Goal: Use online tool/utility

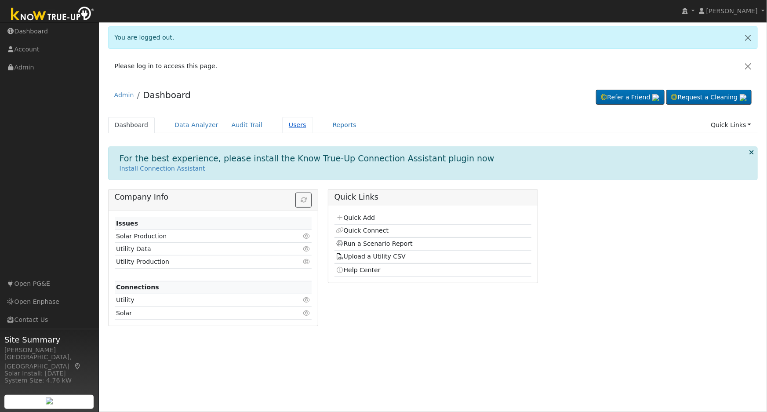
click at [286, 127] on link "Users" at bounding box center [297, 125] width 31 height 16
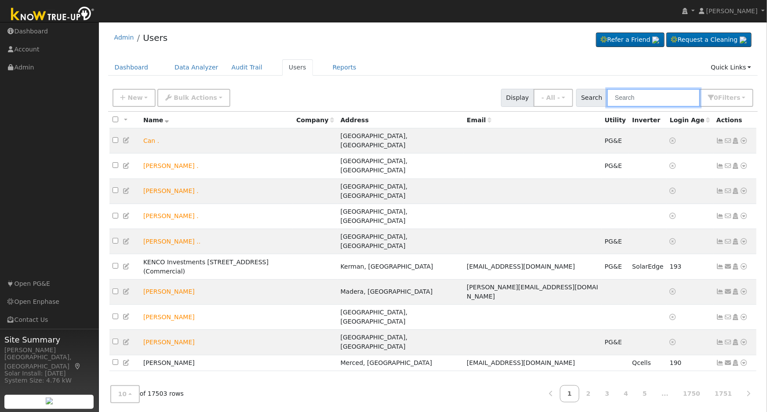
click at [639, 102] on input "text" at bounding box center [653, 98] width 93 height 18
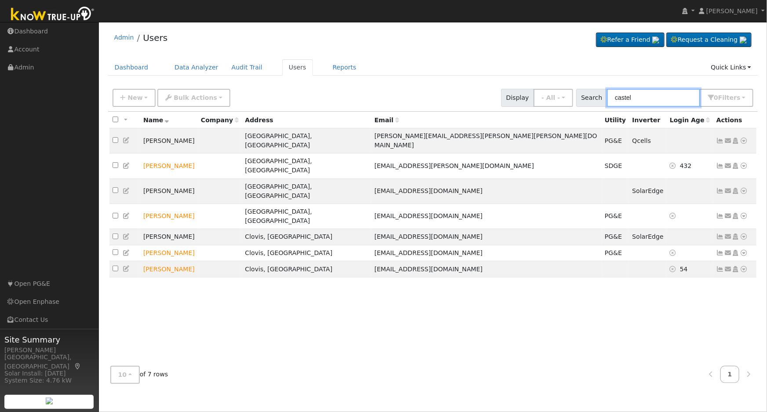
click at [619, 97] on input "castel" at bounding box center [653, 98] width 93 height 18
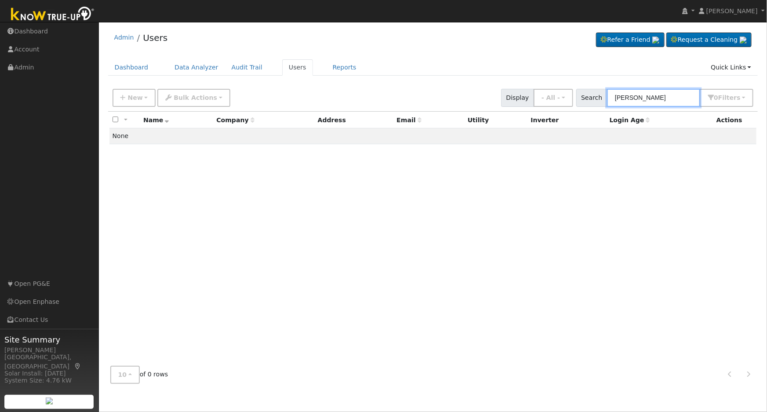
click at [642, 99] on input "[PERSON_NAME]" at bounding box center [653, 98] width 93 height 18
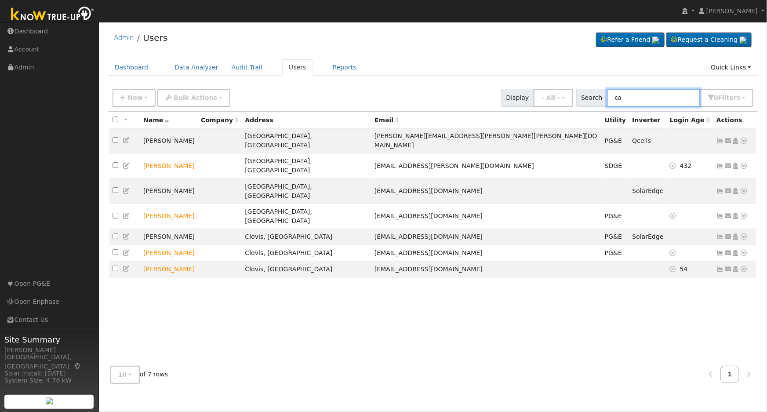
type input "c"
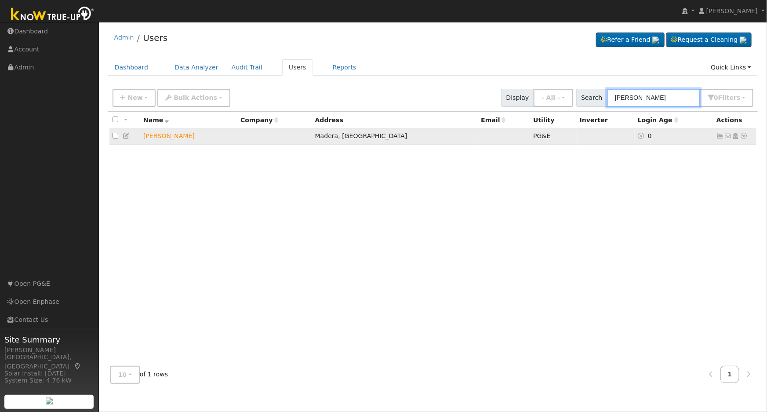
type input "[PERSON_NAME]"
click at [745, 136] on icon at bounding box center [745, 136] width 8 height 6
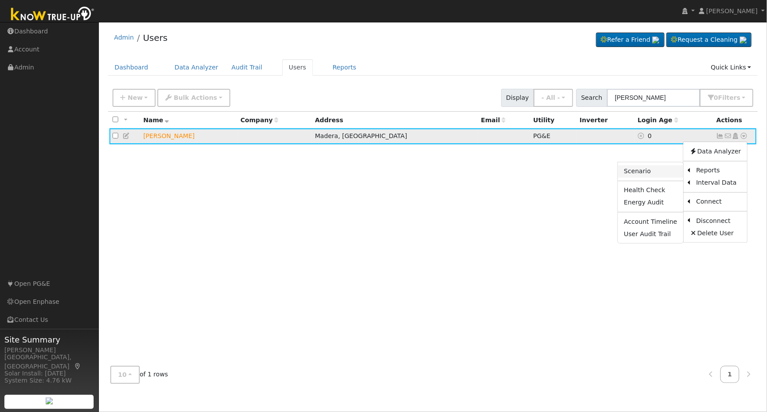
click at [654, 174] on link "Scenario" at bounding box center [651, 171] width 66 height 12
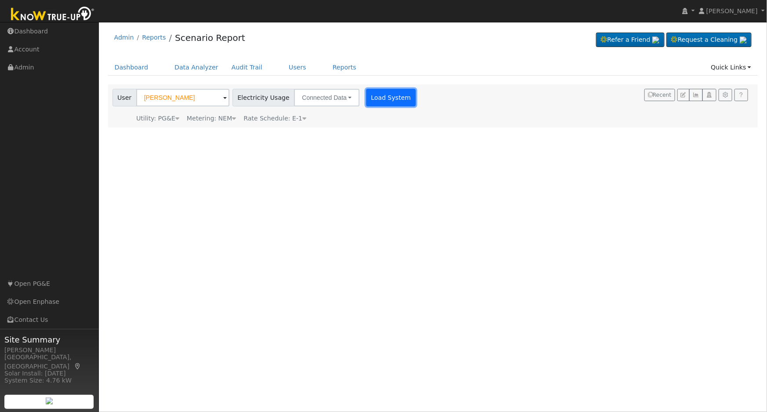
click at [379, 100] on button "Load System" at bounding box center [391, 98] width 50 height 18
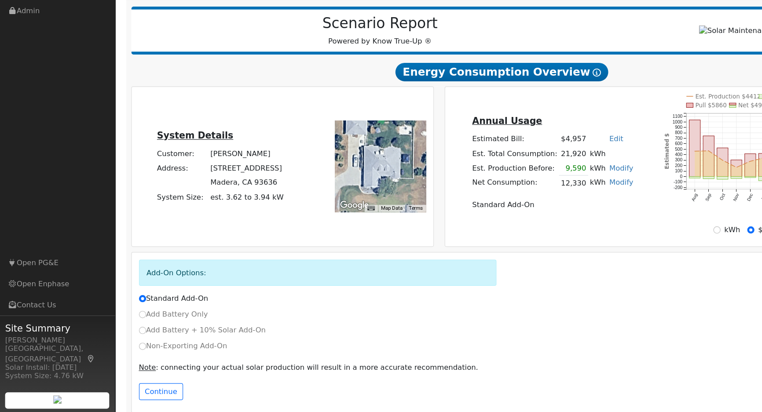
scroll to position [80, 0]
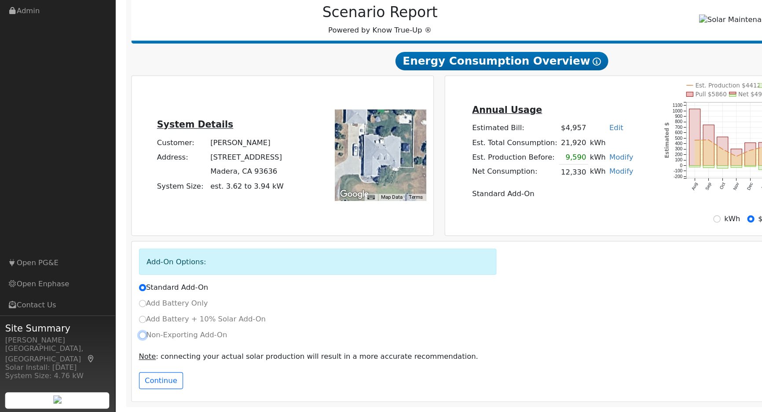
click at [122, 346] on input "Non-Exporting Add-On" at bounding box center [122, 346] width 6 height 6
radio input "true"
radio input "false"
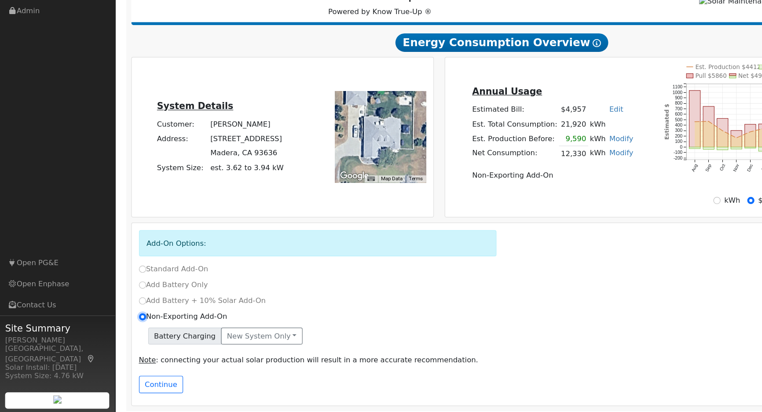
scroll to position [99, 0]
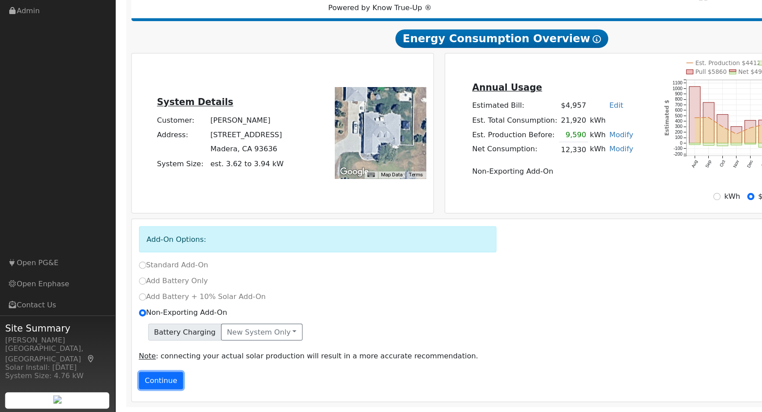
click at [136, 388] on button "Continue" at bounding box center [138, 384] width 38 height 15
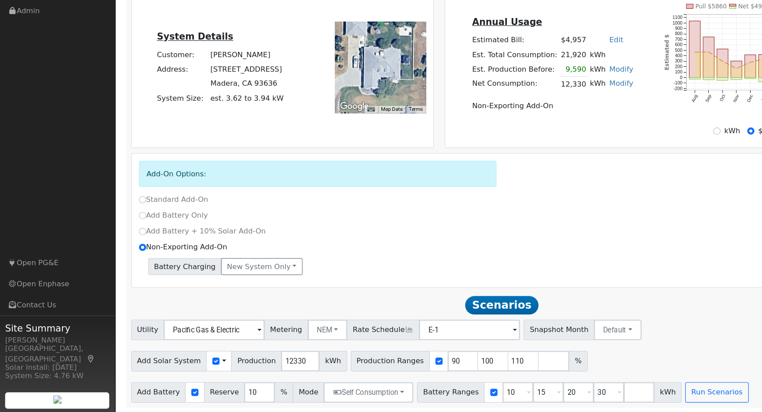
scroll to position [156, 0]
click at [384, 367] on input "90" at bounding box center [397, 368] width 26 height 18
type input "100"
type input "110"
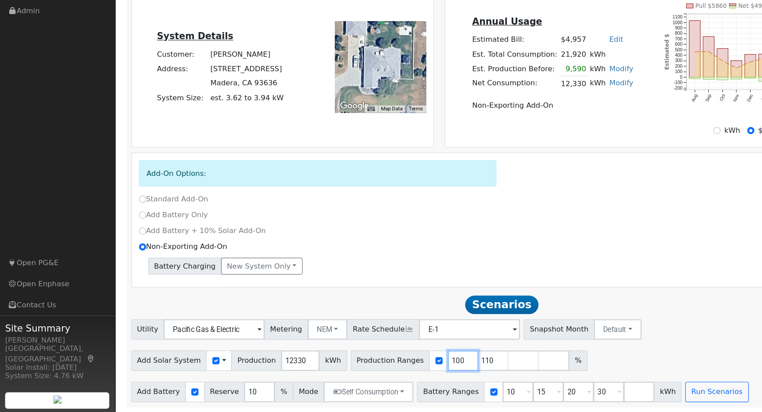
click at [384, 367] on input "100" at bounding box center [397, 368] width 26 height 18
type input "110"
click at [384, 367] on input "110" at bounding box center [397, 368] width 26 height 18
click at [384, 367] on input "number" at bounding box center [397, 368] width 26 height 18
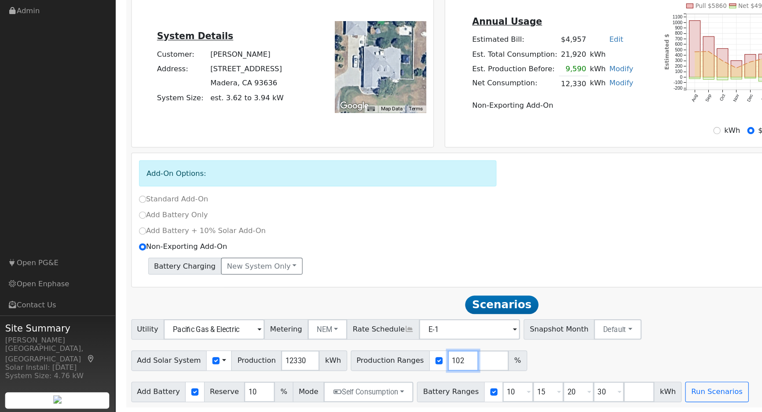
type input "102"
click at [431, 398] on input "10" at bounding box center [444, 395] width 26 height 18
type input "15"
type input "20"
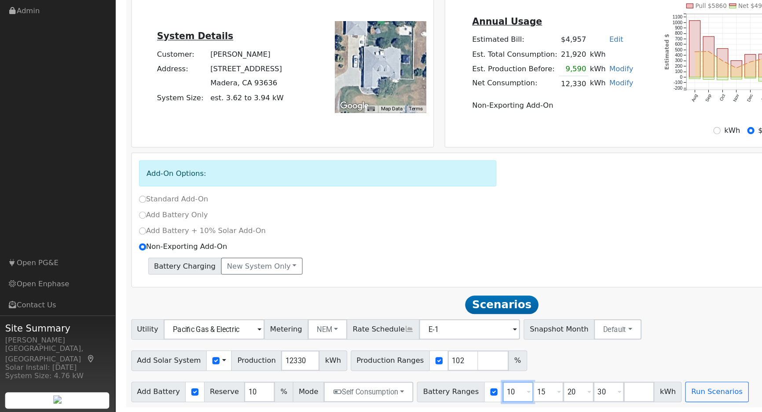
type input "30"
click at [431, 398] on input "15" at bounding box center [444, 395] width 26 height 18
click at [431, 398] on input "1" at bounding box center [444, 395] width 26 height 18
type input "20"
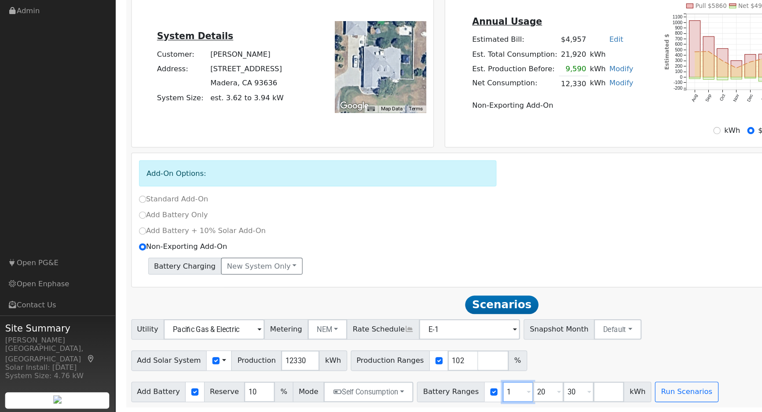
type input "30"
click at [431, 398] on input "20" at bounding box center [444, 395] width 26 height 18
type input "30"
click at [431, 398] on input "30" at bounding box center [444, 395] width 26 height 18
click at [431, 398] on input "number" at bounding box center [444, 395] width 26 height 18
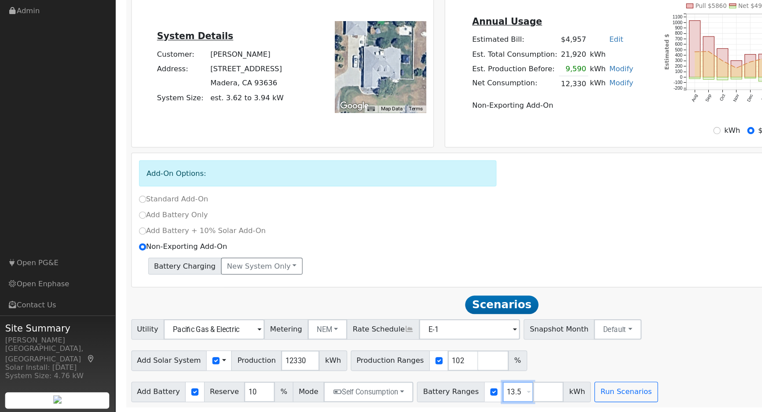
type input "13.5"
click at [209, 393] on input "10" at bounding box center [222, 395] width 26 height 18
type input "20"
click at [531, 393] on button "Run Scenarios" at bounding box center [537, 395] width 54 height 18
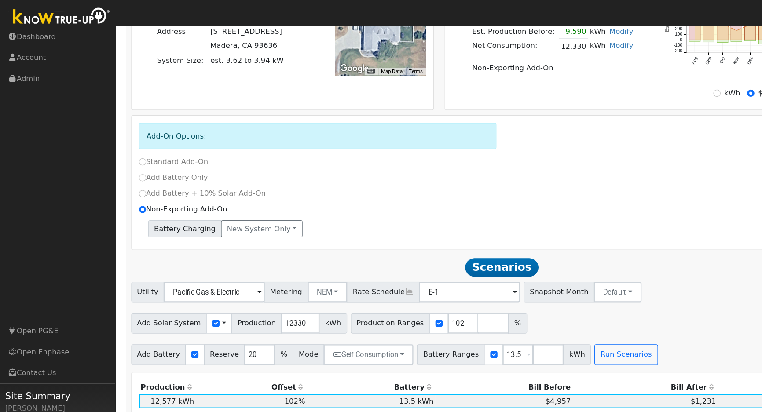
scroll to position [244, 0]
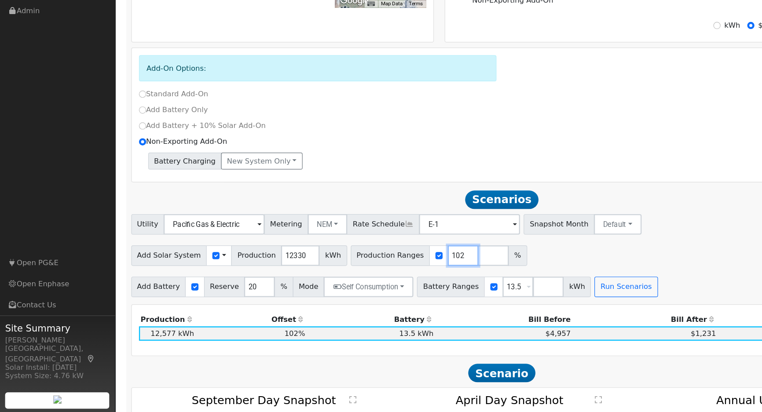
click at [384, 286] on input "102" at bounding box center [397, 278] width 26 height 18
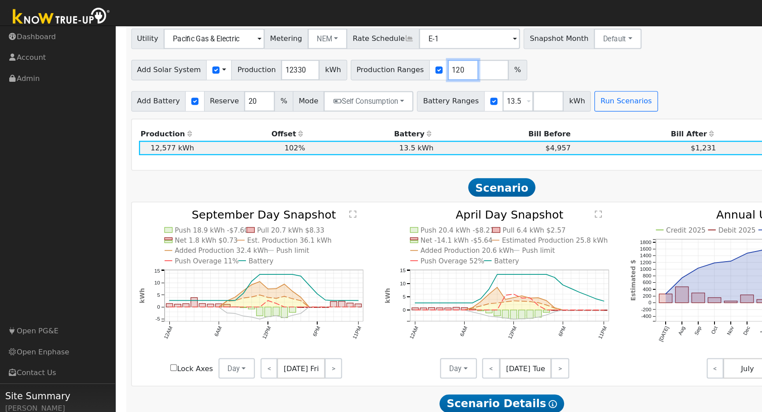
scroll to position [459, 0]
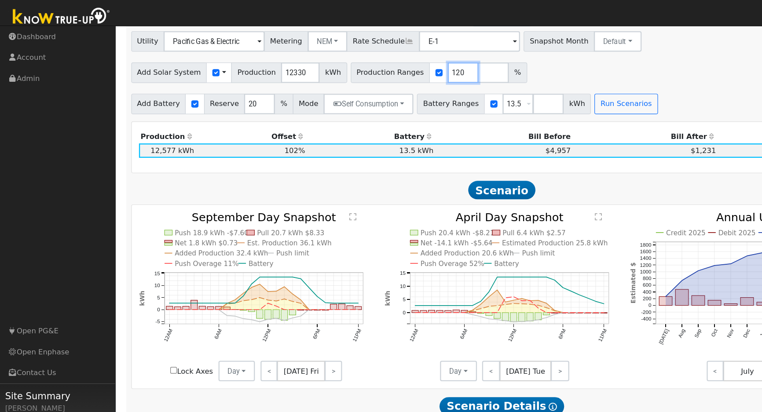
type input "120"
click at [431, 89] on input "13.5" at bounding box center [444, 89] width 26 height 18
type input "15"
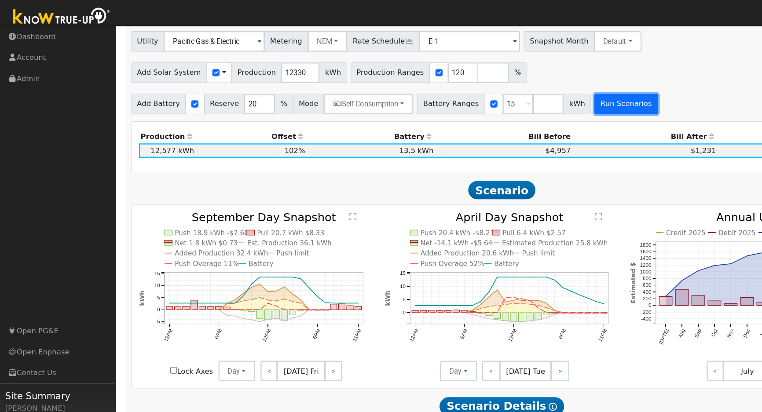
click at [524, 92] on button "Run Scenarios" at bounding box center [537, 89] width 54 height 18
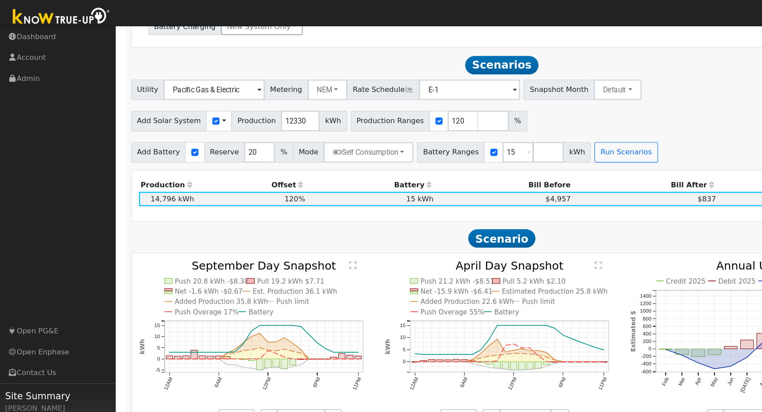
scroll to position [416, 0]
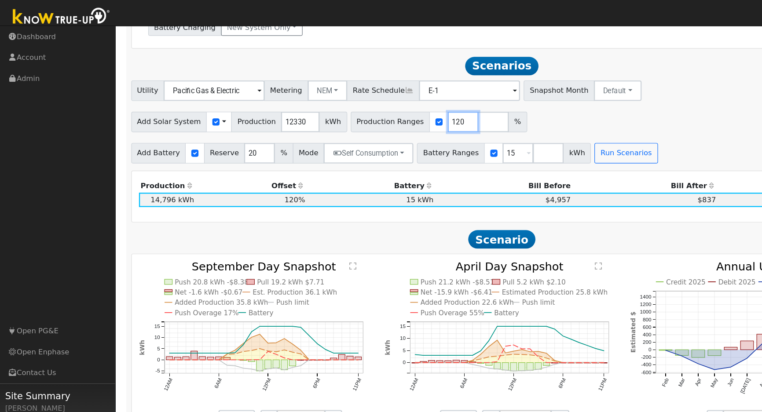
click at [384, 107] on input "120" at bounding box center [397, 105] width 26 height 18
type input "1"
type input "102"
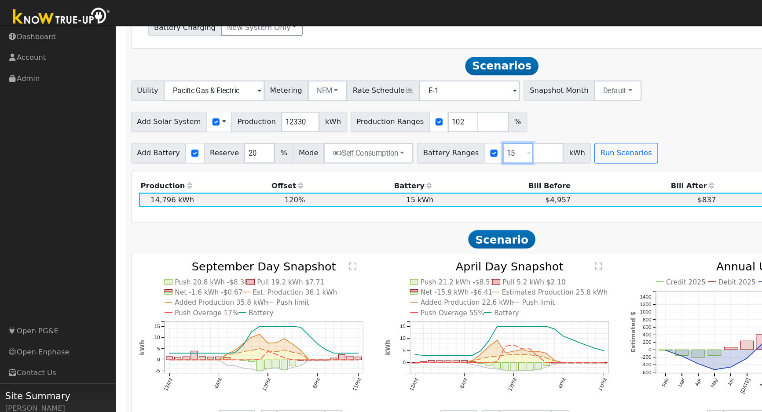
click at [431, 132] on input "15" at bounding box center [444, 132] width 26 height 18
type input "1"
type input "13.5"
click at [522, 132] on button "Run Scenarios" at bounding box center [537, 132] width 54 height 18
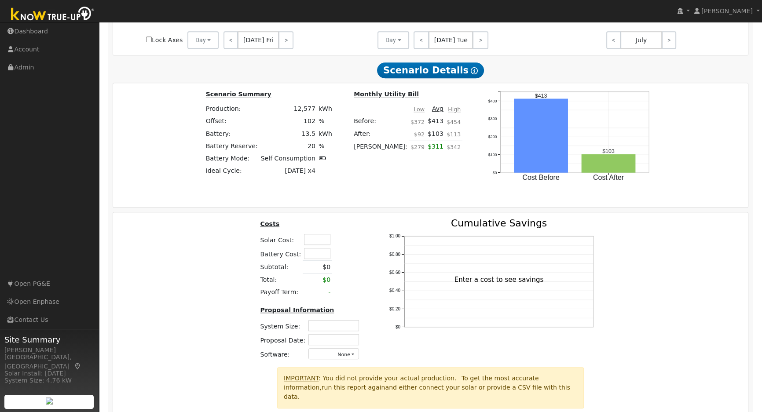
scroll to position [784, 0]
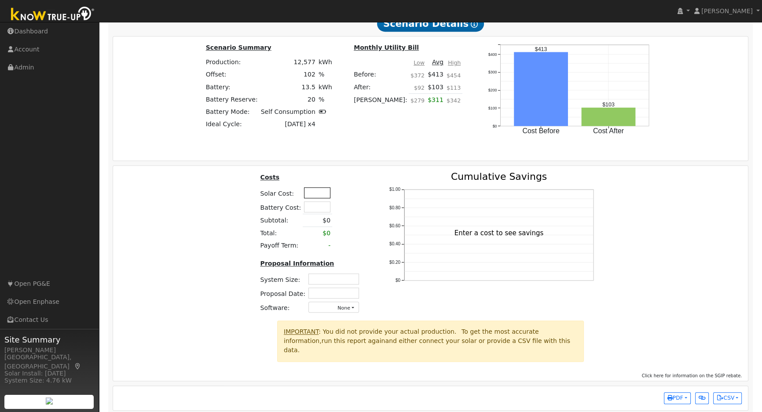
click at [321, 192] on input "text" at bounding box center [317, 192] width 26 height 11
click at [176, 219] on div "Costs Solar Cost: 43500 Battery Cost: Subtotal: $0 Total: $0 Payoff Term: - Pro…" at bounding box center [430, 246] width 641 height 149
type input "$43,500"
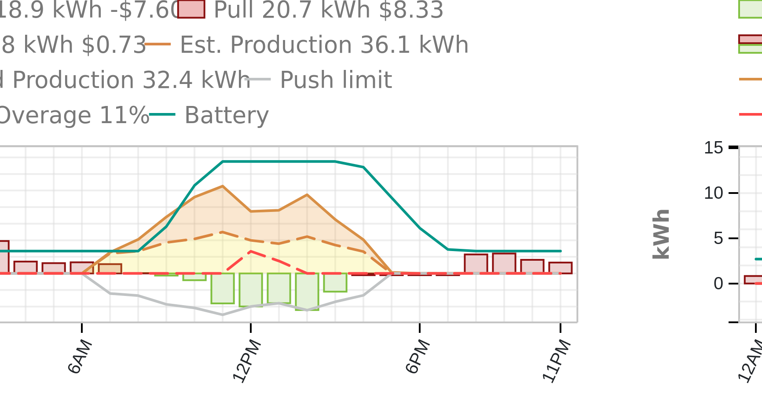
scroll to position [506, 0]
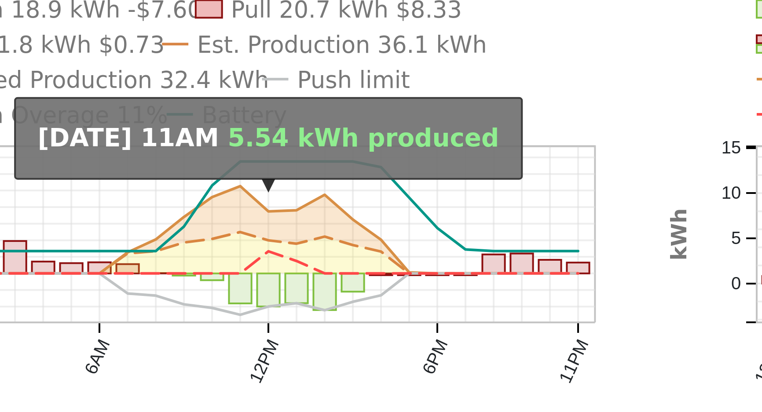
click at [197, 242] on icon "Push 18.9 kWh -$7.60 Pull 20.7 kWh $8.33 Net 1.8 kWh $0.73 Est. Production 36.1…" at bounding box center [219, 209] width 201 height 149
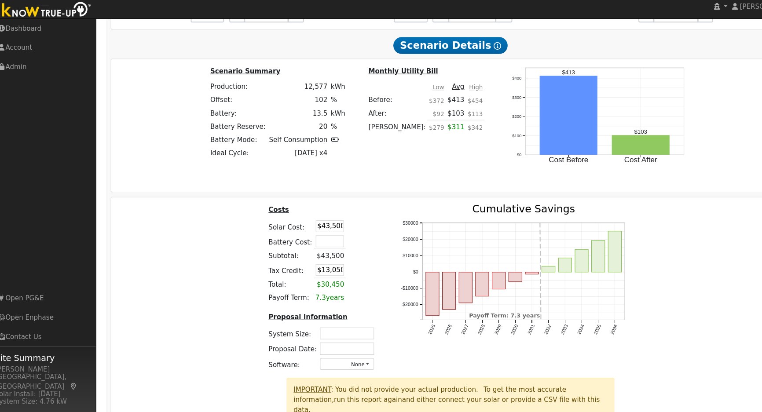
scroll to position [760, 0]
